Goal: Navigation & Orientation: Find specific page/section

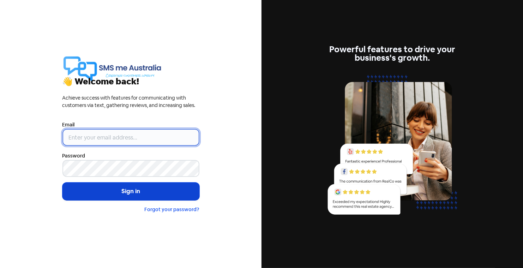
type input "[PERSON_NAME][EMAIL_ADDRESS][DOMAIN_NAME]"
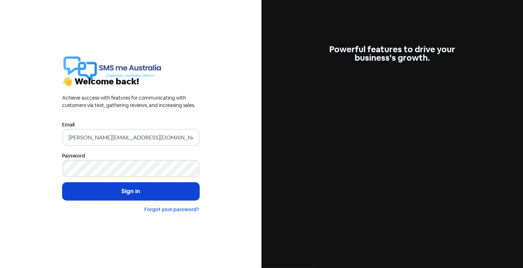
click at [118, 191] on button "Sign in" at bounding box center [130, 191] width 137 height 18
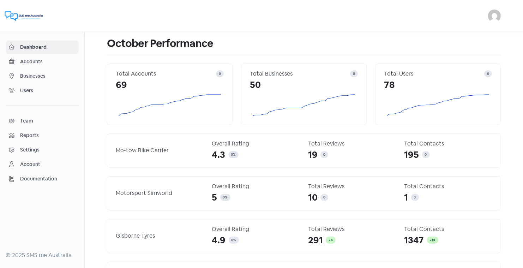
click at [39, 74] on span "Businesses" at bounding box center [47, 75] width 55 height 7
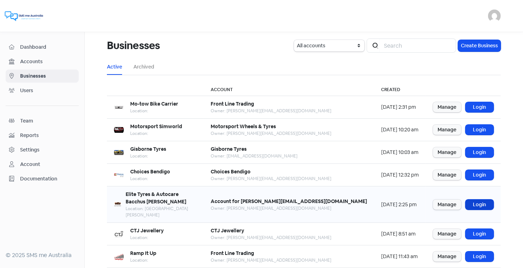
click at [478, 199] on link "Login" at bounding box center [479, 204] width 28 height 10
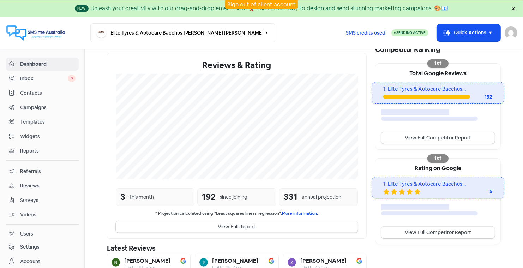
scroll to position [120, 0]
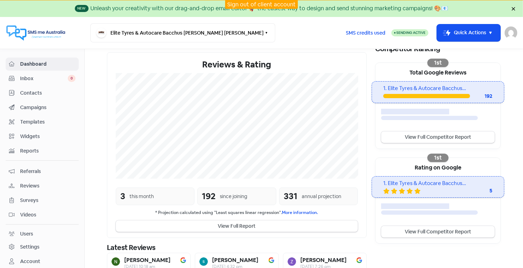
click at [33, 92] on span "Contacts" at bounding box center [47, 92] width 55 height 7
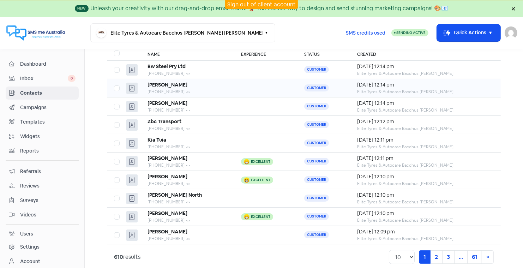
scroll to position [64, 0]
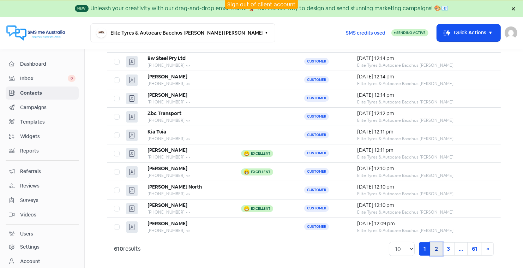
click at [435, 246] on link "2" at bounding box center [436, 248] width 12 height 13
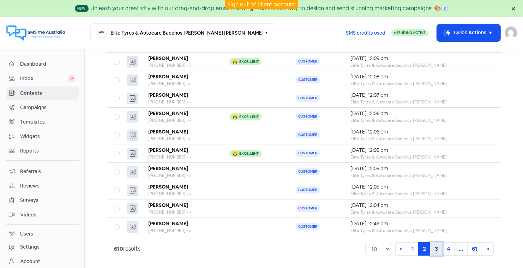
click at [435, 247] on link "3" at bounding box center [436, 248] width 12 height 13
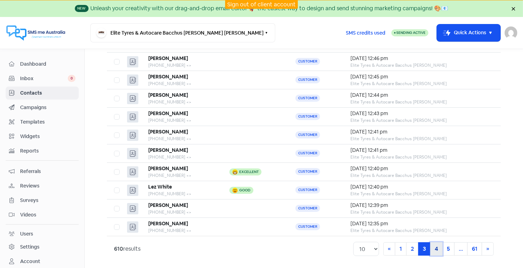
click at [437, 246] on link "4" at bounding box center [436, 248] width 12 height 13
click at [438, 246] on link "5" at bounding box center [436, 248] width 12 height 13
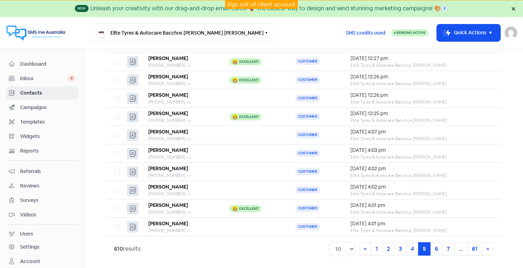
click at [262, 5] on link "Sign out of client account" at bounding box center [261, 4] width 68 height 7
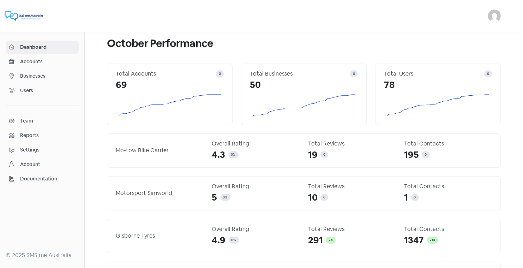
click at [37, 74] on span "Businesses" at bounding box center [47, 75] width 55 height 7
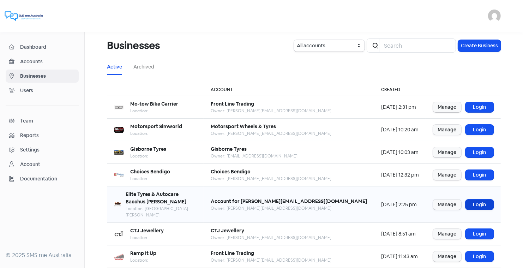
click at [480, 199] on link "Login" at bounding box center [479, 204] width 28 height 10
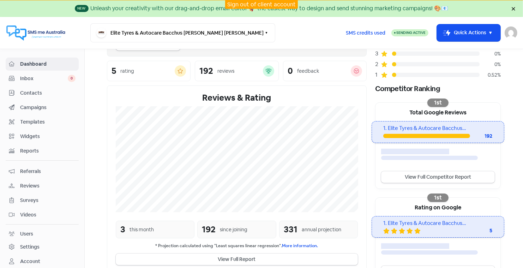
scroll to position [90, 0]
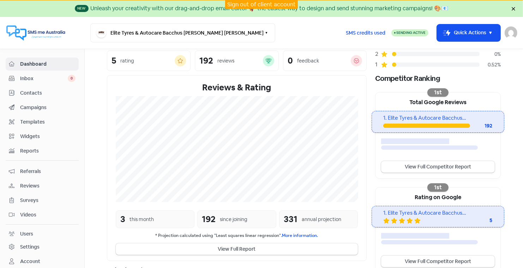
click at [38, 92] on span "Contacts" at bounding box center [47, 92] width 55 height 7
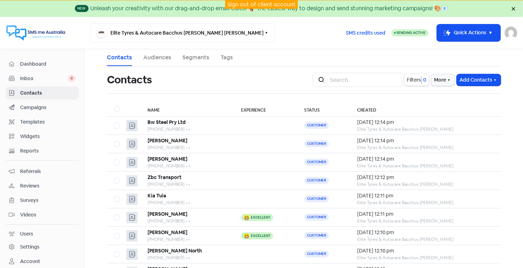
click at [262, 3] on link "Sign out of client account" at bounding box center [261, 4] width 68 height 7
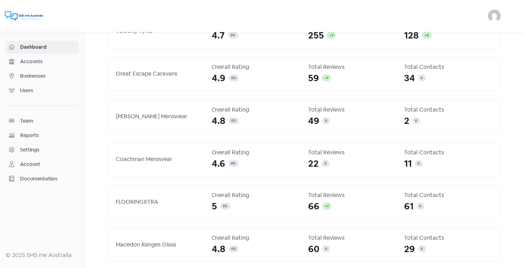
scroll to position [650, 0]
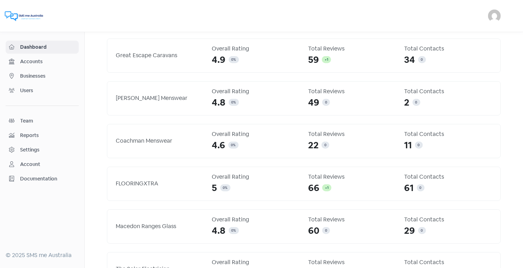
click at [39, 75] on span "Businesses" at bounding box center [47, 75] width 55 height 7
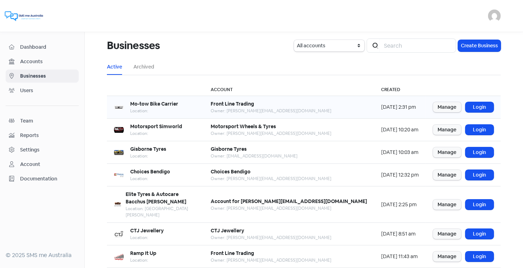
scroll to position [86, 0]
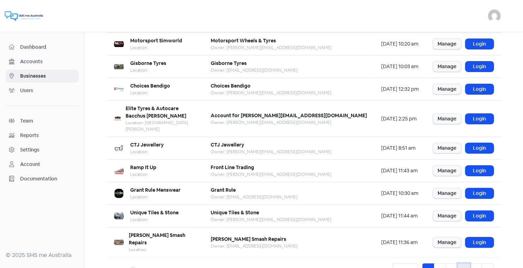
click at [463, 263] on link "4" at bounding box center [463, 269] width 12 height 13
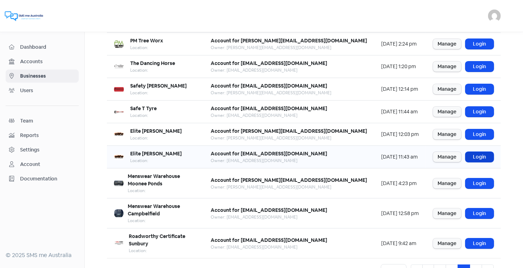
click at [480, 155] on link "Login" at bounding box center [479, 157] width 28 height 10
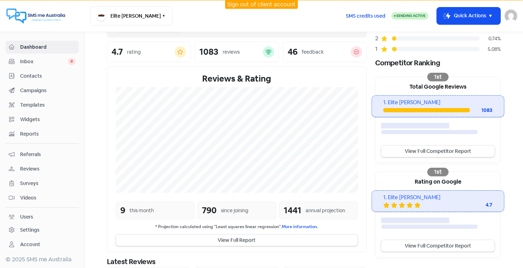
scroll to position [92, 0]
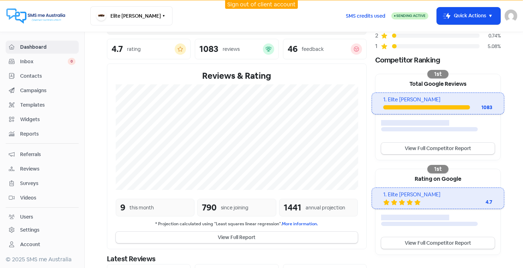
click at [38, 74] on span "Contacts" at bounding box center [47, 75] width 55 height 7
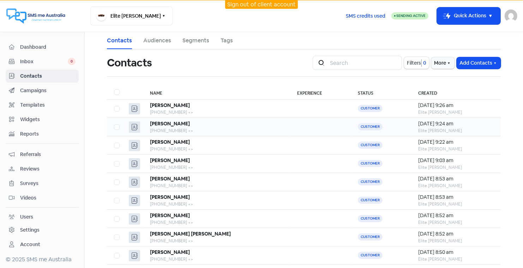
scroll to position [47, 0]
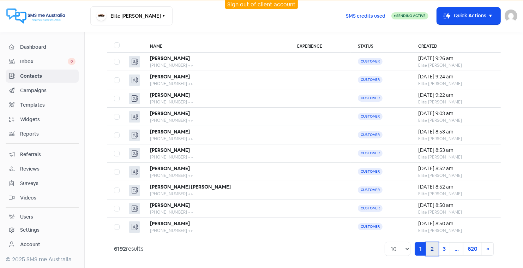
click at [432, 245] on link "2" at bounding box center [432, 248] width 12 height 13
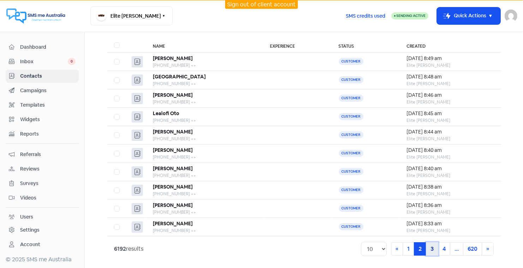
click at [433, 245] on link "3" at bounding box center [432, 248] width 12 height 13
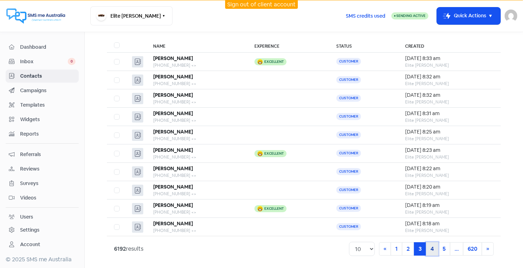
click at [432, 245] on link "4" at bounding box center [432, 248] width 12 height 13
click at [431, 246] on link "5" at bounding box center [432, 248] width 12 height 13
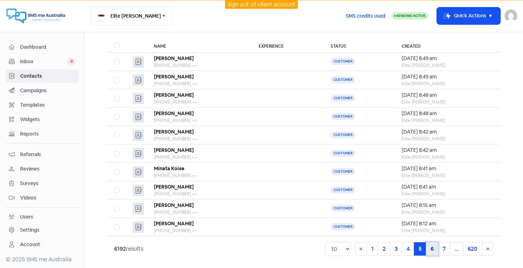
click at [433, 245] on link "6" at bounding box center [432, 248] width 12 height 13
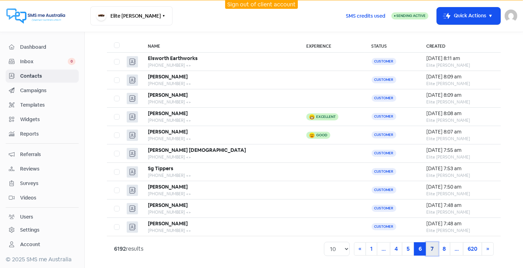
click at [431, 245] on link "7" at bounding box center [432, 248] width 12 height 13
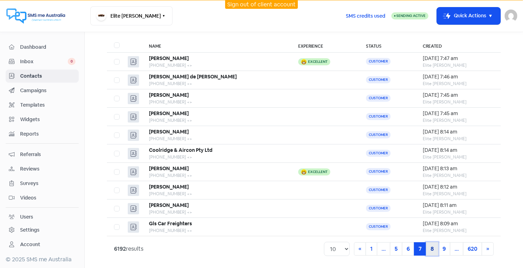
click at [433, 247] on link "8" at bounding box center [432, 248] width 12 height 13
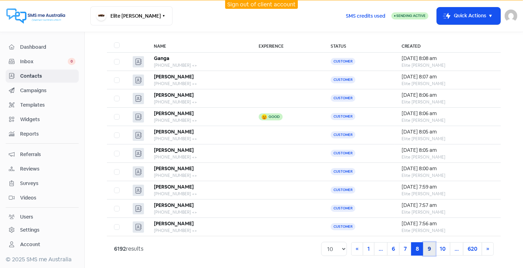
click at [430, 246] on link "9" at bounding box center [429, 248] width 12 height 13
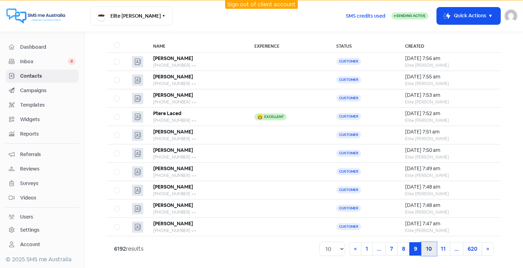
click at [431, 246] on link "10" at bounding box center [428, 248] width 15 height 13
click at [430, 248] on link "11" at bounding box center [428, 248] width 14 height 13
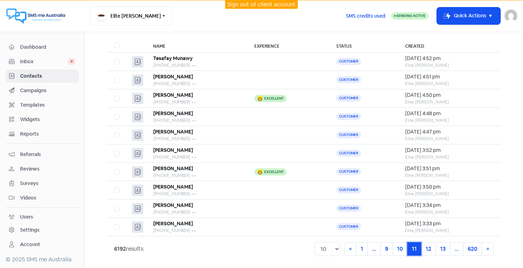
click at [414, 246] on link "11 (current)" at bounding box center [414, 248] width 14 height 13
click at [402, 248] on link "10" at bounding box center [399, 248] width 15 height 13
click at [416, 245] on link "10 (current)" at bounding box center [414, 248] width 15 height 13
click at [403, 247] on link "9" at bounding box center [401, 248] width 12 height 13
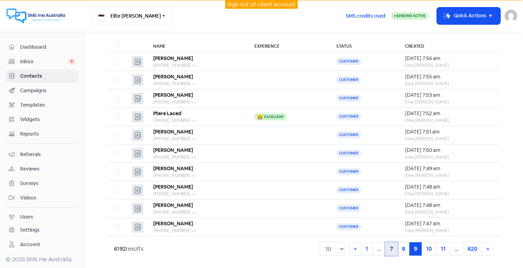
click at [394, 247] on link "7" at bounding box center [391, 248] width 12 height 13
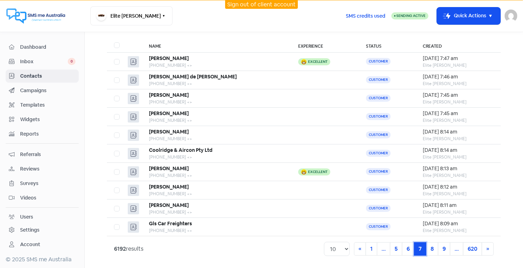
click at [421, 247] on link "7 (current)" at bounding box center [420, 248] width 12 height 13
click at [434, 245] on link "8" at bounding box center [432, 248] width 12 height 13
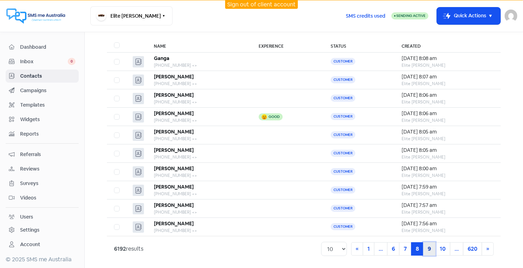
click at [429, 245] on link "9" at bounding box center [429, 248] width 12 height 13
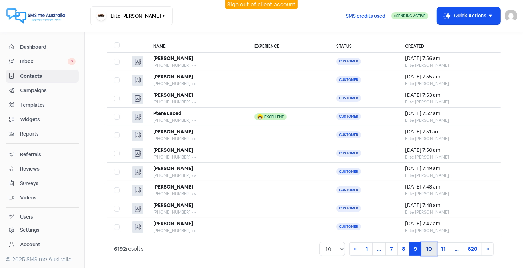
click at [429, 245] on link "10" at bounding box center [428, 248] width 15 height 13
click at [431, 247] on link "11" at bounding box center [428, 248] width 14 height 13
click at [429, 246] on link "12" at bounding box center [428, 248] width 15 height 13
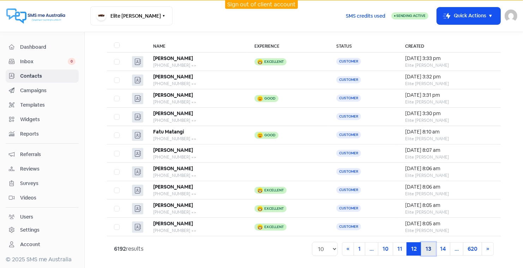
click at [429, 246] on link "13" at bounding box center [428, 248] width 15 height 13
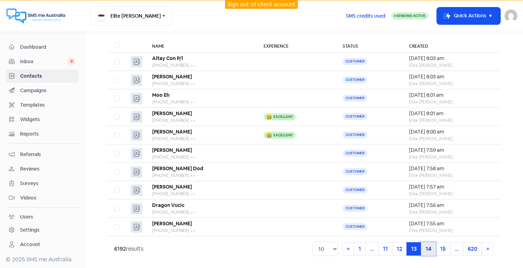
click at [429, 246] on link "14" at bounding box center [428, 248] width 15 height 13
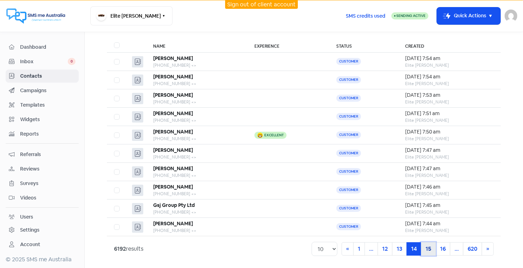
click at [429, 246] on link "15" at bounding box center [428, 248] width 15 height 13
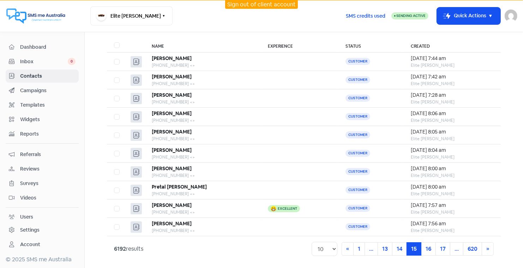
click at [261, 2] on link "Sign out of client account" at bounding box center [261, 4] width 68 height 7
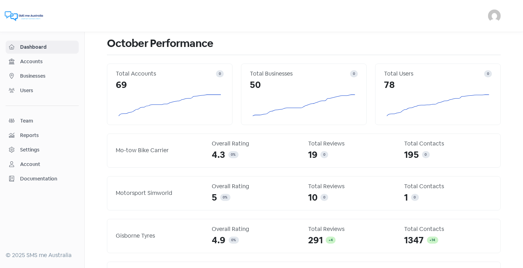
click at [40, 73] on span "Businesses" at bounding box center [47, 75] width 55 height 7
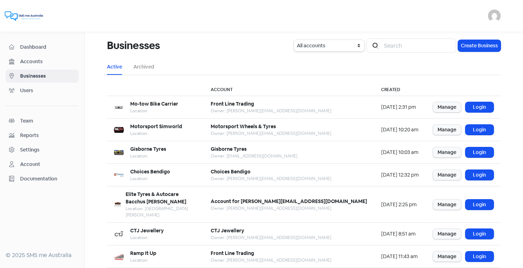
scroll to position [86, 0]
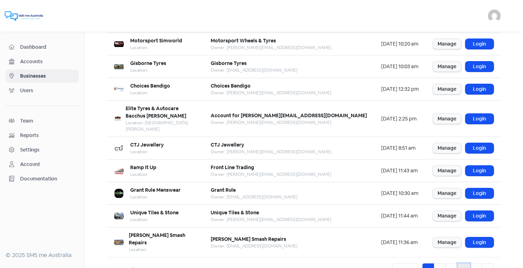
click at [465, 263] on link "4" at bounding box center [463, 269] width 12 height 13
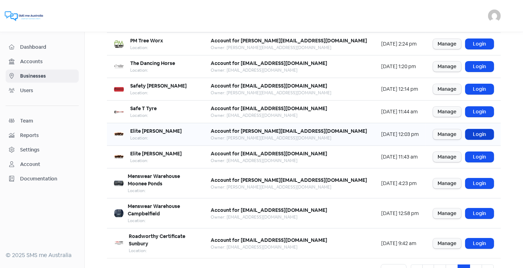
click at [485, 130] on link "Login" at bounding box center [479, 134] width 28 height 10
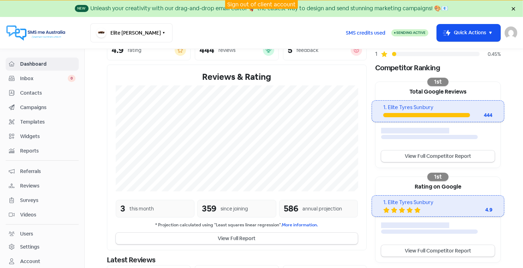
scroll to position [101, 0]
click at [32, 89] on span "Contacts" at bounding box center [47, 92] width 55 height 7
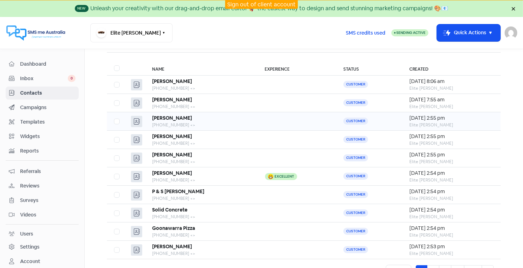
scroll to position [64, 0]
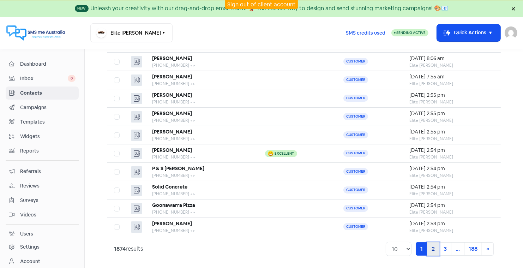
click at [434, 245] on link "2" at bounding box center [433, 248] width 12 height 13
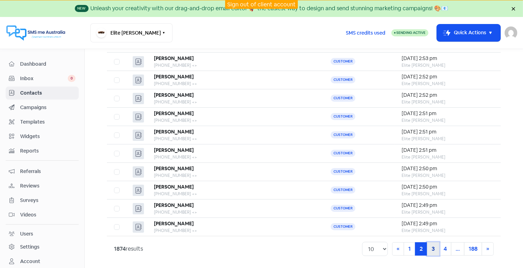
click at [434, 245] on link "3" at bounding box center [433, 248] width 12 height 13
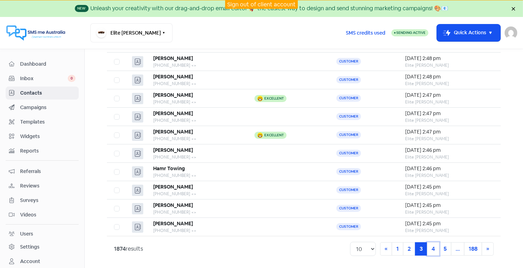
click at [434, 245] on link "4" at bounding box center [433, 248] width 12 height 13
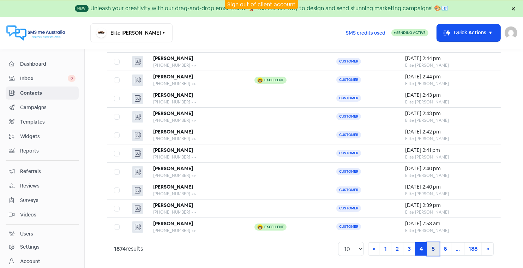
click at [433, 247] on link "5" at bounding box center [433, 248] width 12 height 13
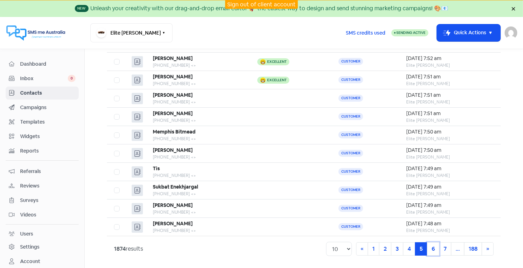
click at [433, 247] on link "6" at bounding box center [433, 248] width 12 height 13
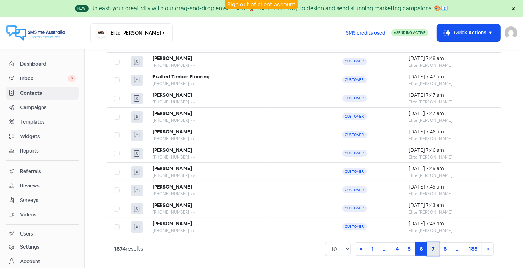
click at [433, 246] on link "7" at bounding box center [433, 248] width 12 height 13
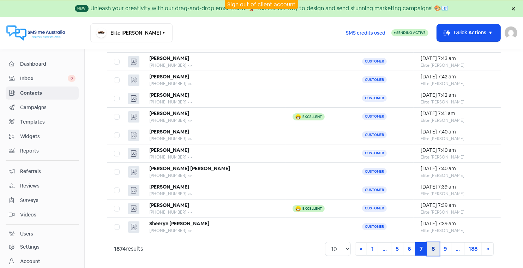
click at [433, 246] on link "8" at bounding box center [433, 248] width 12 height 13
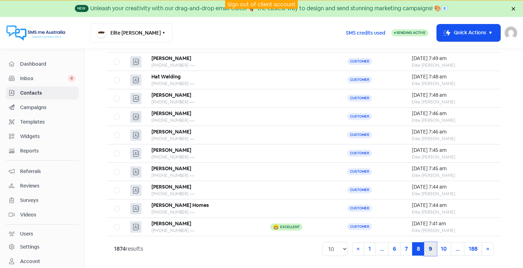
click at [433, 246] on link "9" at bounding box center [430, 248] width 12 height 13
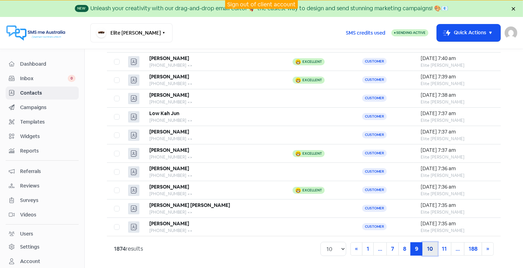
click at [433, 246] on link "10" at bounding box center [429, 248] width 15 height 13
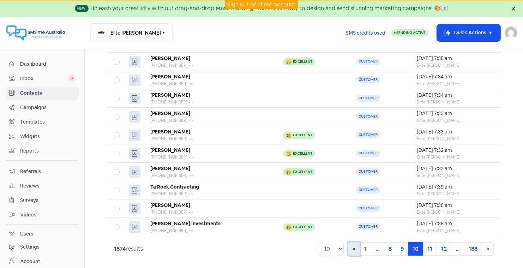
click at [355, 248] on span "«" at bounding box center [353, 248] width 3 height 7
click at [355, 248] on link "« Previous" at bounding box center [354, 248] width 12 height 13
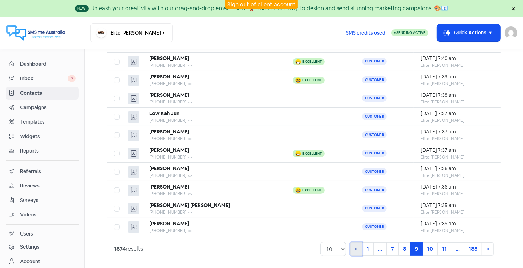
click at [355, 248] on link "« Previous" at bounding box center [356, 248] width 12 height 13
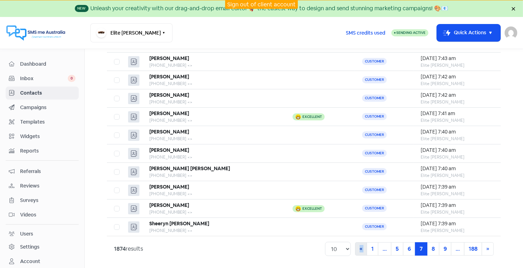
click at [355, 248] on div "« Previous 1 ... 5 6 7 (current) 8 9 ... 188 » Next" at bounding box center [422, 248] width 143 height 13
click at [411, 248] on link "6" at bounding box center [409, 248] width 12 height 13
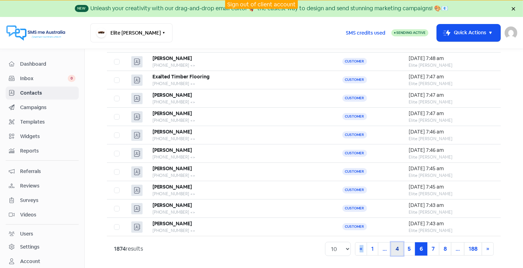
click at [397, 248] on link "4" at bounding box center [397, 248] width 12 height 13
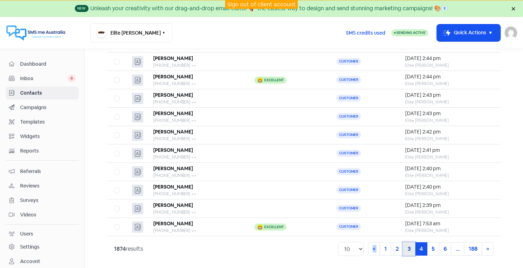
click at [408, 246] on link "3" at bounding box center [409, 248] width 12 height 13
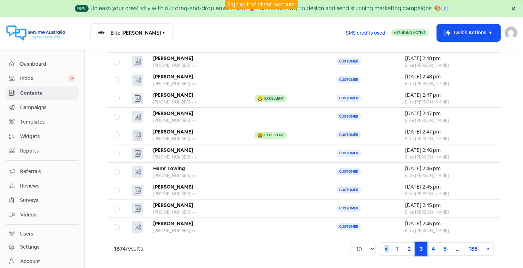
click at [422, 245] on link "3 (current)" at bounding box center [421, 248] width 12 height 13
click at [432, 245] on link "4" at bounding box center [433, 248] width 12 height 13
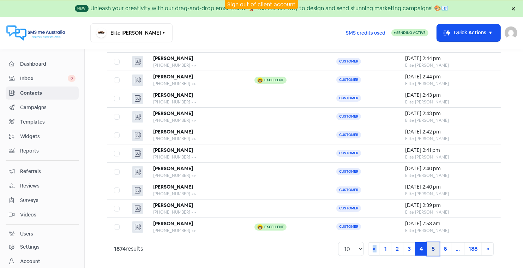
click at [433, 244] on link "5" at bounding box center [433, 248] width 12 height 13
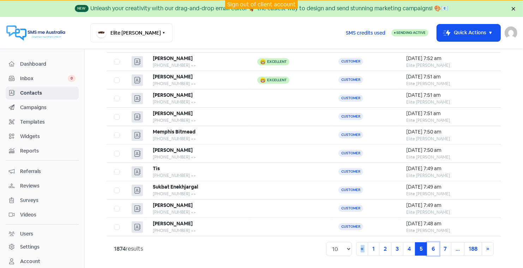
click at [433, 244] on link "6" at bounding box center [433, 248] width 12 height 13
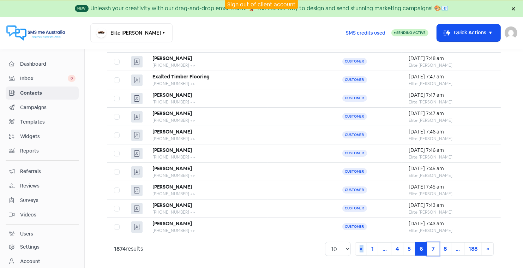
click at [433, 244] on link "7" at bounding box center [433, 248] width 12 height 13
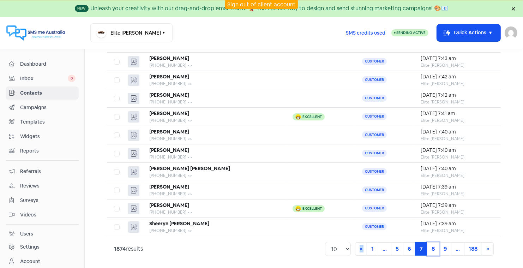
click at [433, 244] on link "8" at bounding box center [433, 248] width 12 height 13
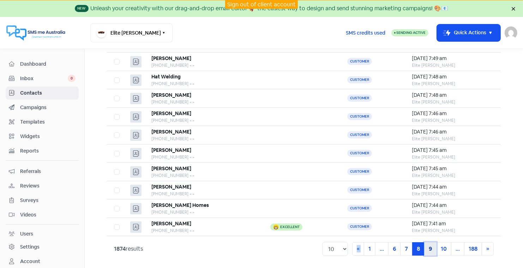
click at [433, 244] on link "9" at bounding box center [430, 248] width 12 height 13
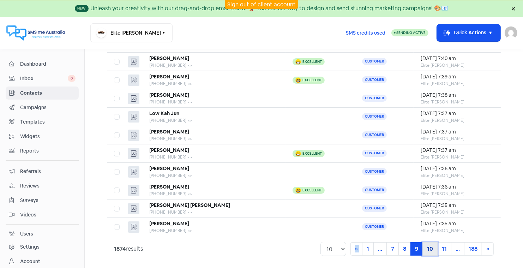
click at [433, 244] on link "10" at bounding box center [429, 248] width 15 height 13
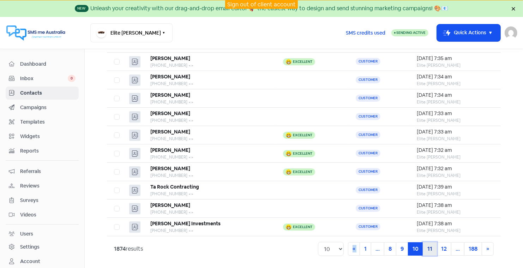
click at [429, 247] on link "11" at bounding box center [429, 248] width 14 height 13
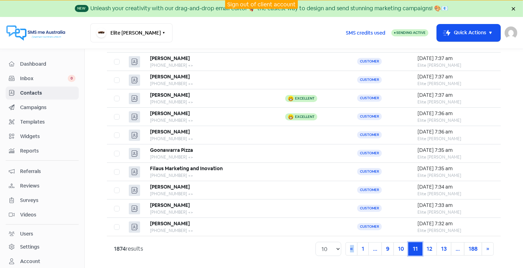
click at [416, 246] on link "11 (current)" at bounding box center [415, 248] width 14 height 13
click at [404, 247] on link "10" at bounding box center [400, 248] width 15 height 13
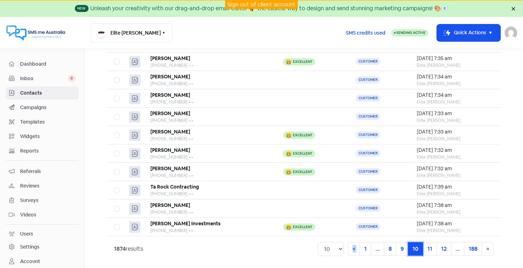
click at [418, 246] on link "10 (current)" at bounding box center [415, 248] width 15 height 13
click at [416, 246] on link "10 (current)" at bounding box center [415, 248] width 15 height 13
click at [430, 246] on link "11" at bounding box center [429, 248] width 14 height 13
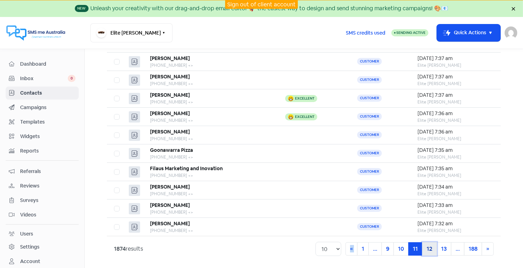
click at [430, 246] on link "12" at bounding box center [429, 248] width 15 height 13
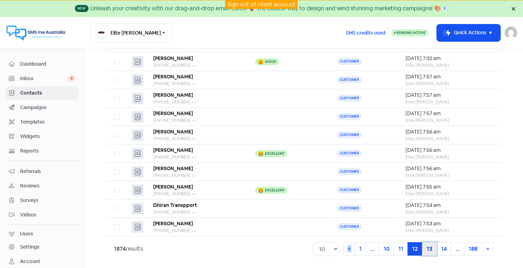
click at [430, 246] on link "13" at bounding box center [429, 248] width 15 height 13
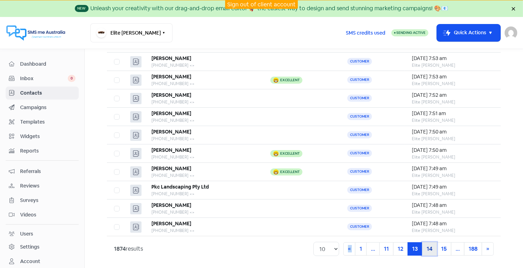
click at [430, 246] on link "14" at bounding box center [429, 248] width 15 height 13
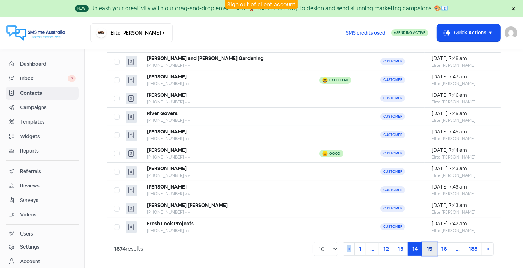
click at [430, 246] on link "15" at bounding box center [429, 248] width 15 height 13
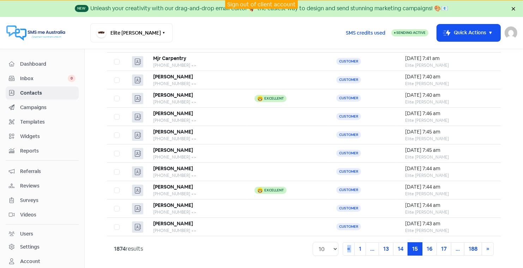
click at [258, 4] on link "Sign out of client account" at bounding box center [261, 4] width 68 height 7
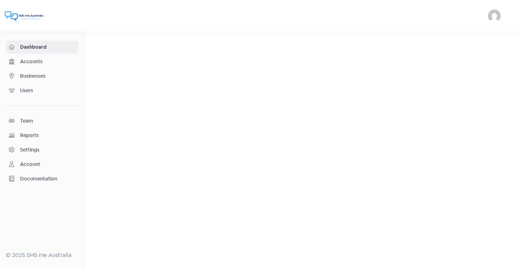
click at [37, 75] on span "Businesses" at bounding box center [47, 75] width 55 height 7
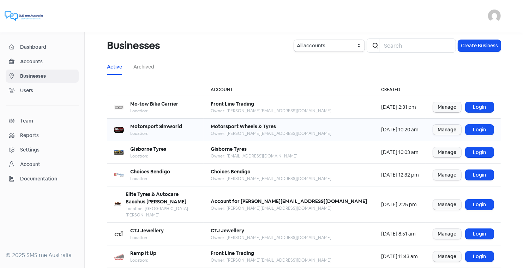
scroll to position [86, 0]
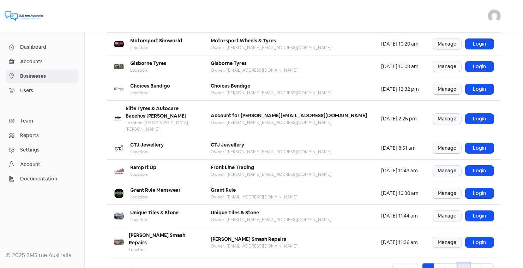
click at [463, 263] on link "4" at bounding box center [463, 269] width 12 height 13
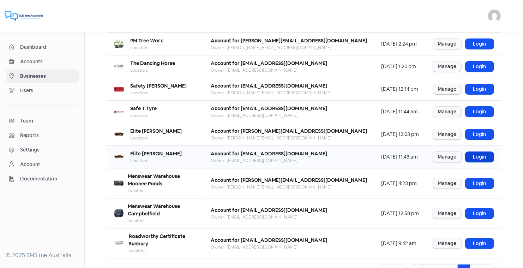
click at [481, 154] on link "Login" at bounding box center [479, 157] width 28 height 10
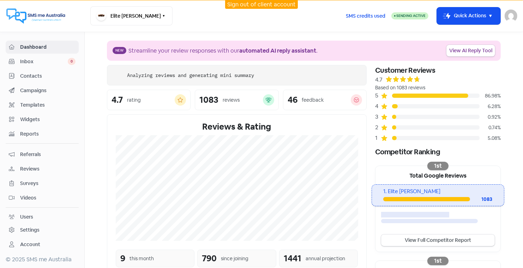
click at [36, 75] on span "Contacts" at bounding box center [47, 75] width 55 height 7
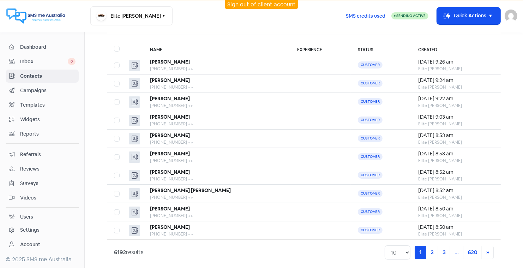
scroll to position [47, 0]
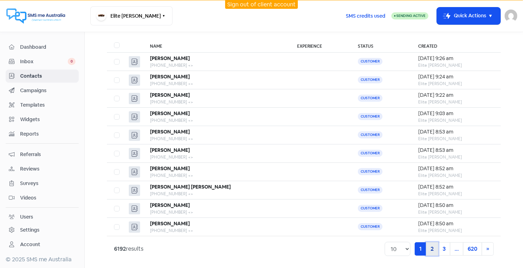
click at [433, 250] on link "2" at bounding box center [432, 248] width 12 height 13
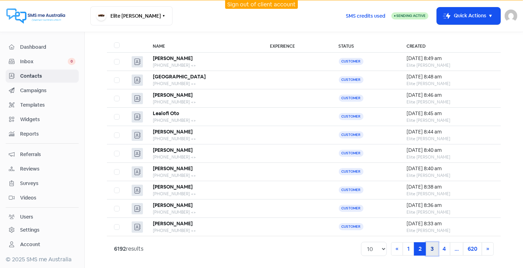
click at [434, 243] on link "3" at bounding box center [432, 248] width 12 height 13
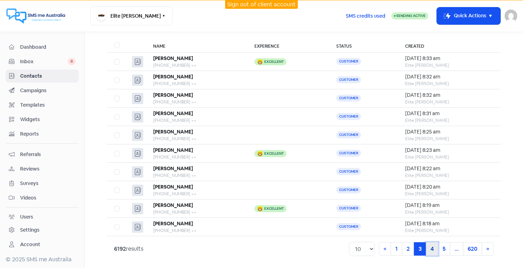
click at [433, 244] on link "4" at bounding box center [432, 248] width 12 height 13
click at [434, 246] on link "5" at bounding box center [432, 248] width 12 height 13
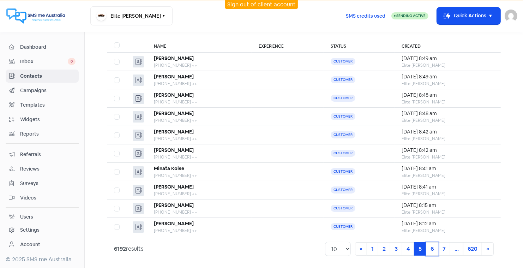
click at [434, 246] on link "6" at bounding box center [432, 248] width 12 height 13
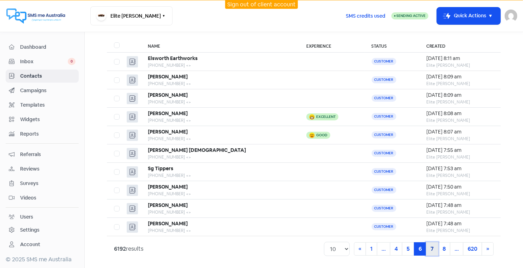
click at [433, 246] on link "7" at bounding box center [432, 248] width 12 height 13
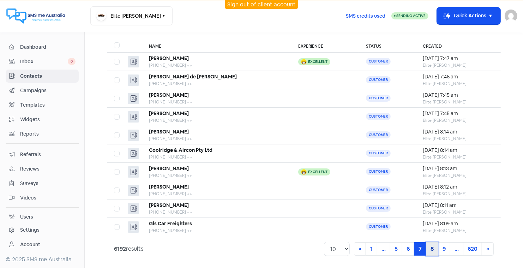
click at [432, 247] on link "8" at bounding box center [432, 248] width 12 height 13
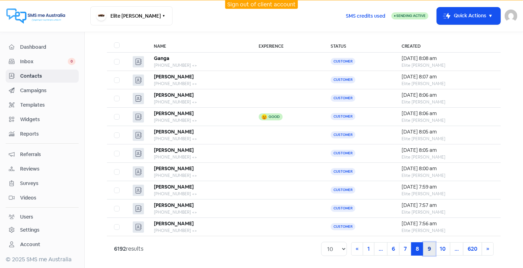
click at [432, 247] on link "9" at bounding box center [429, 248] width 12 height 13
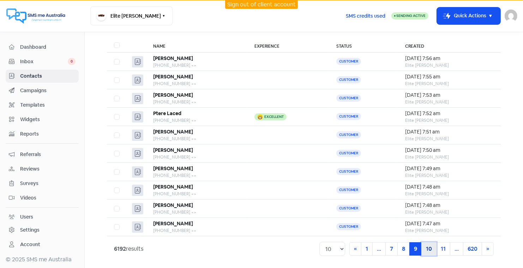
click at [432, 247] on link "10" at bounding box center [428, 248] width 15 height 13
click at [429, 248] on link "11" at bounding box center [428, 248] width 14 height 13
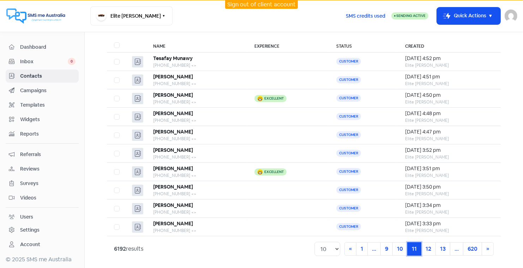
click at [415, 246] on link "11 (current)" at bounding box center [414, 248] width 14 height 13
click at [402, 247] on link "10" at bounding box center [399, 248] width 15 height 13
click at [416, 247] on link "10 (current)" at bounding box center [414, 248] width 15 height 13
click at [430, 244] on link "11" at bounding box center [428, 248] width 14 height 13
click at [428, 248] on link "12" at bounding box center [428, 248] width 15 height 13
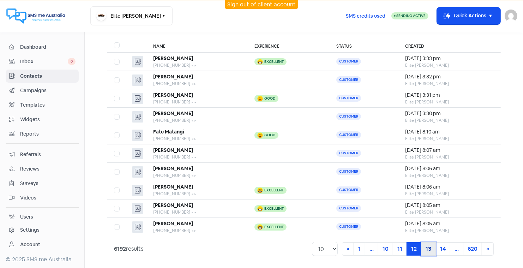
click at [430, 246] on link "13" at bounding box center [428, 248] width 15 height 13
